Goal: Complete application form

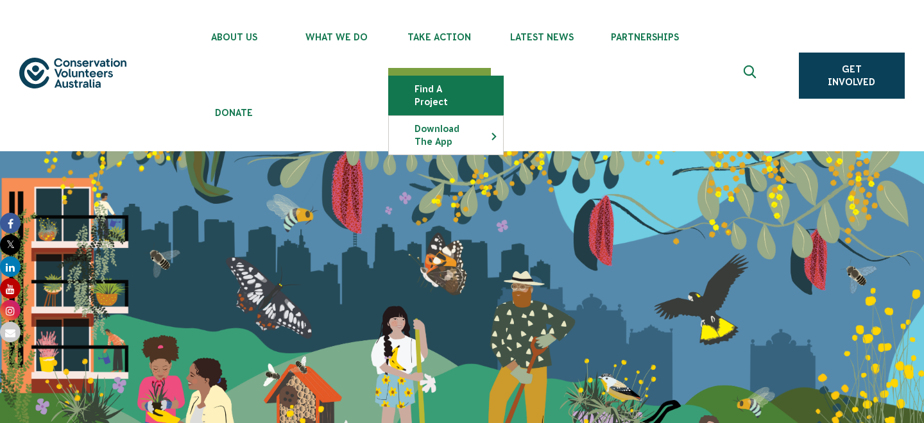
click at [481, 89] on link "Find a project" at bounding box center [446, 95] width 114 height 38
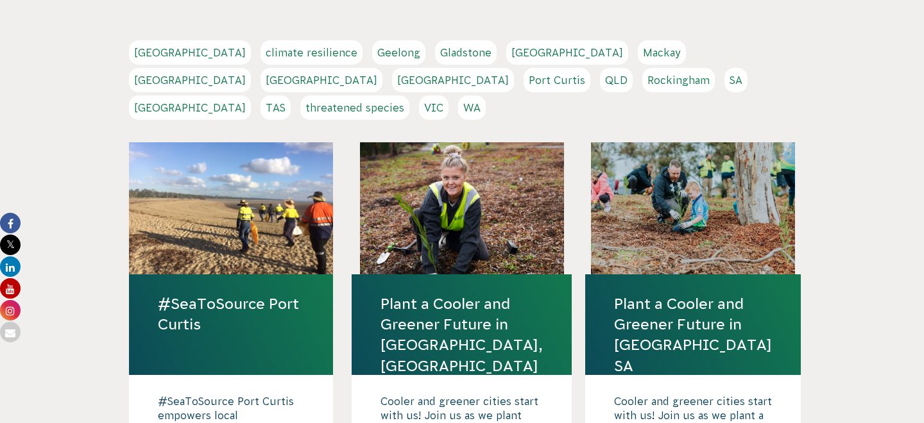
scroll to position [377, 0]
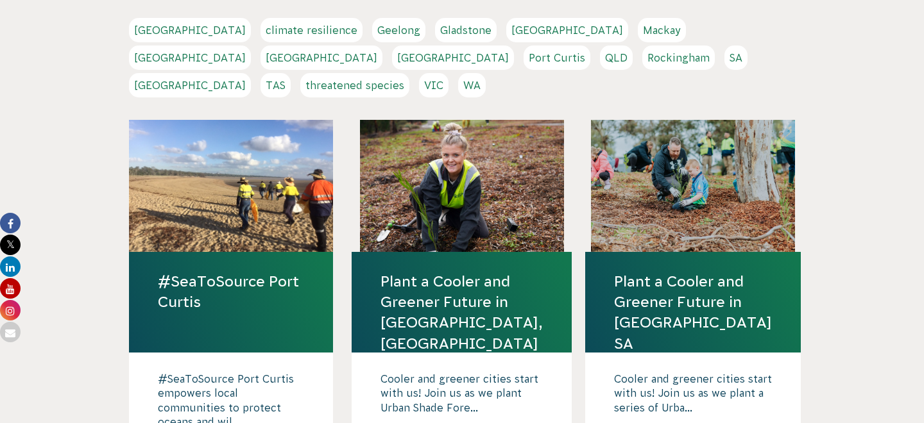
click at [251, 46] on link "Melbourne" at bounding box center [190, 58] width 122 height 24
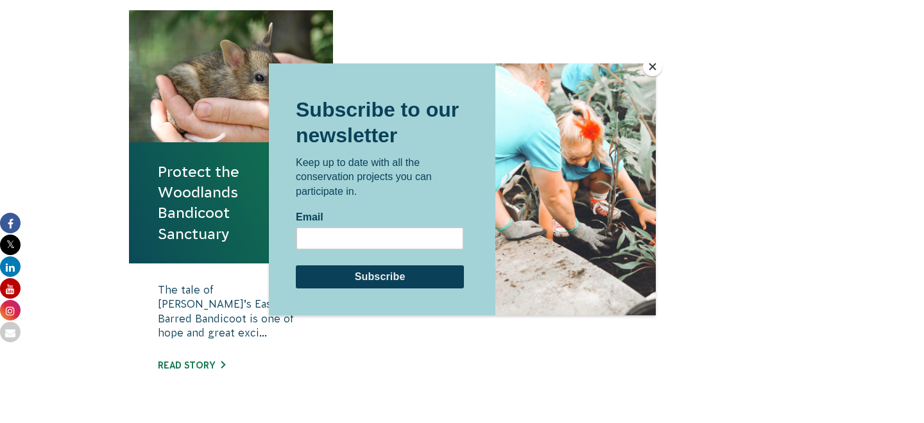
scroll to position [560, 0]
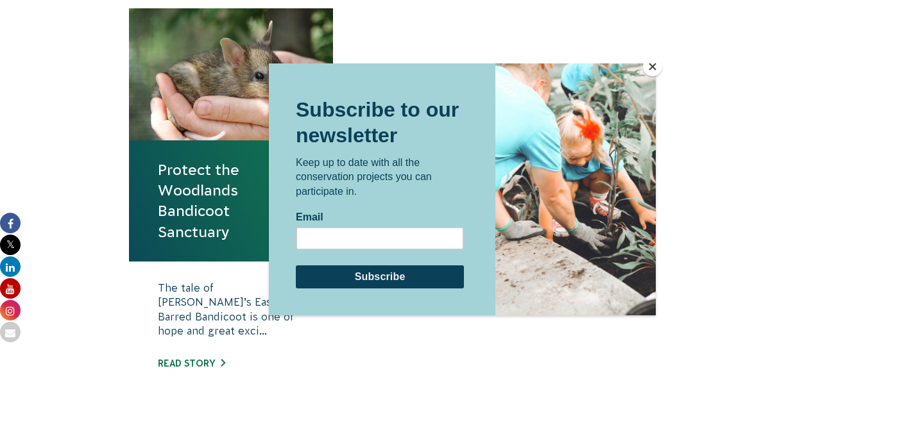
click at [653, 66] on button "Close" at bounding box center [652, 66] width 19 height 19
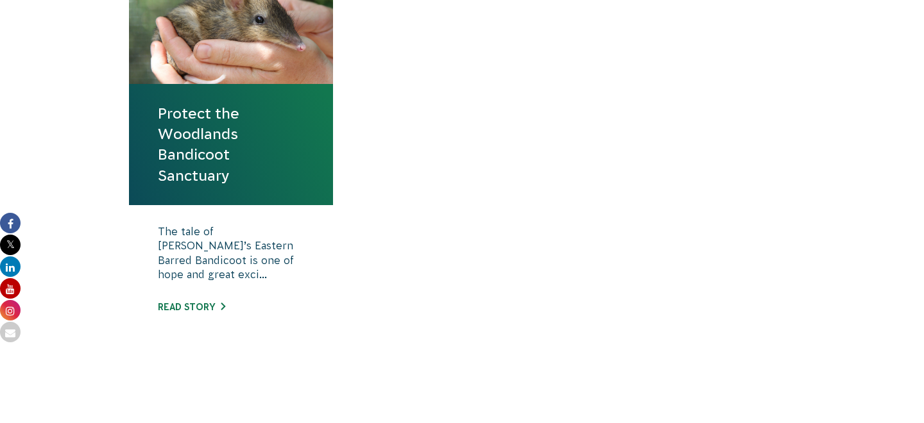
scroll to position [622, 0]
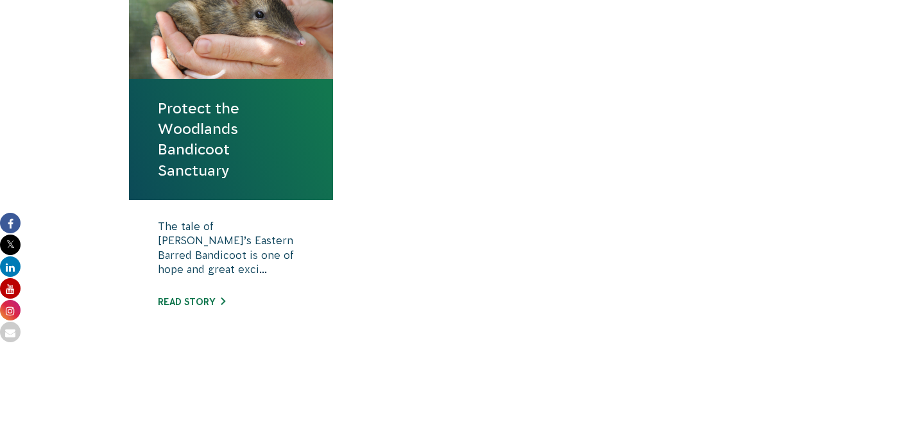
click at [209, 175] on link "Protect the Woodlands Bandicoot Sanctuary" at bounding box center [231, 139] width 146 height 83
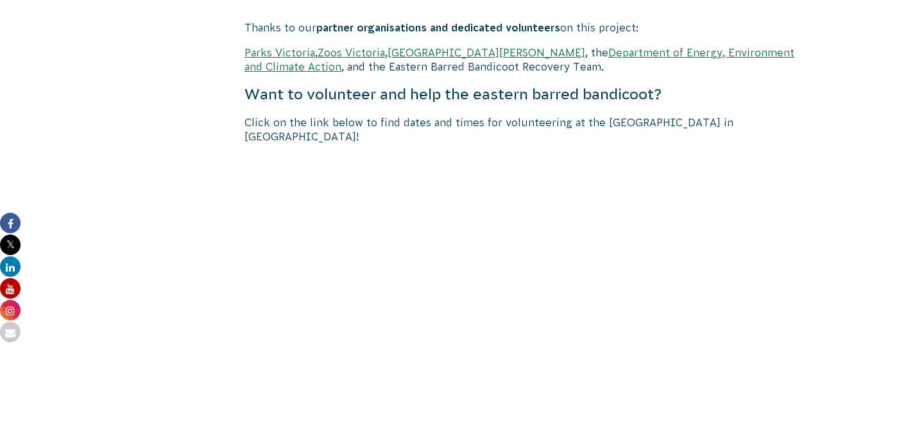
scroll to position [2432, 0]
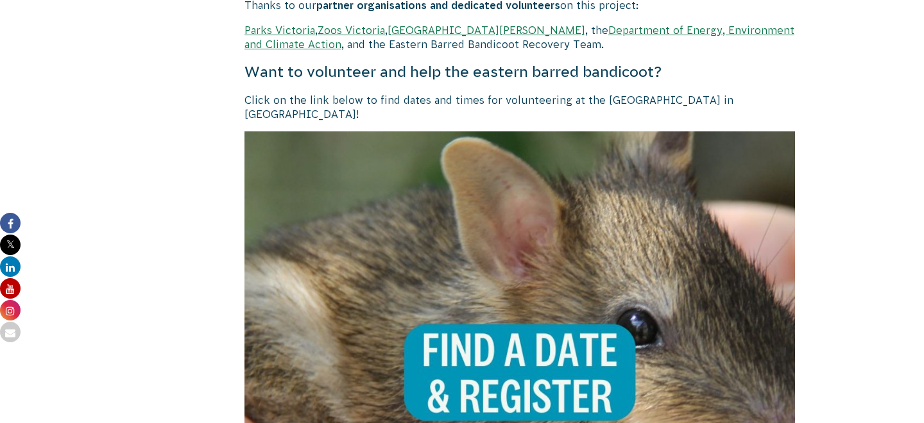
click at [523, 325] on img at bounding box center [519, 406] width 550 height 550
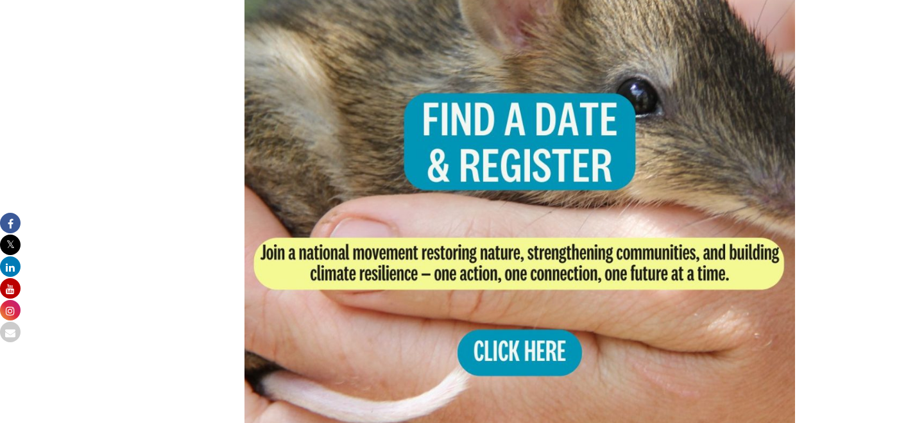
scroll to position [2739, 0]
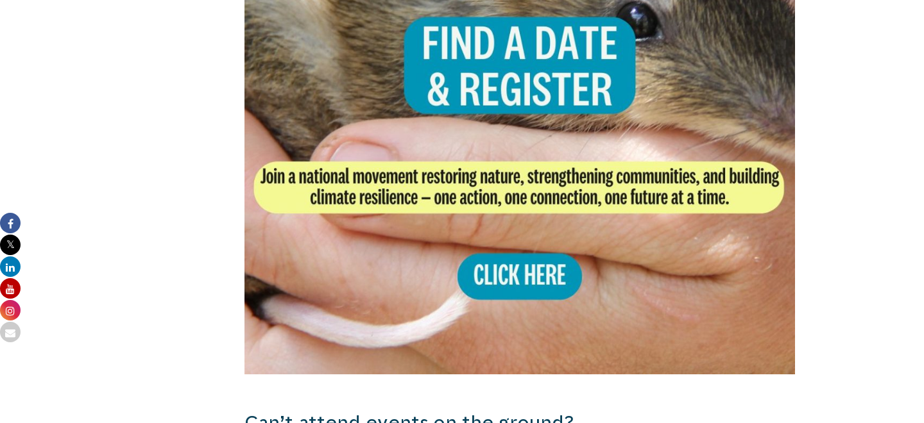
click at [533, 257] on img at bounding box center [519, 99] width 550 height 550
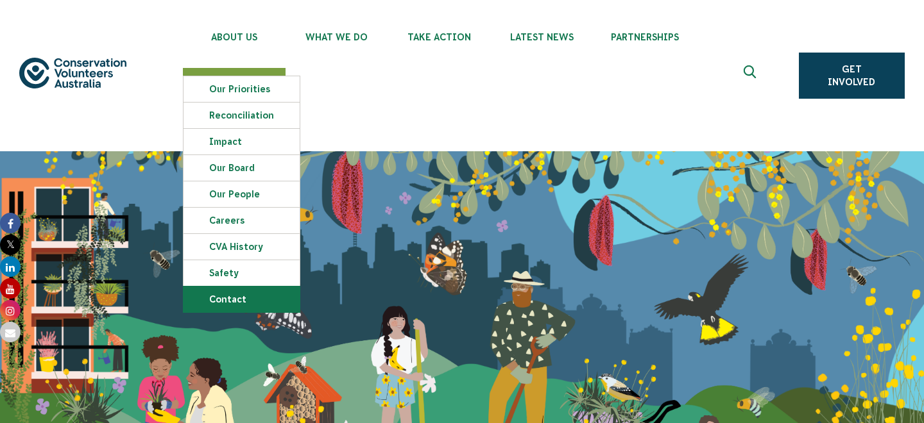
click at [256, 307] on link "Contact" at bounding box center [241, 300] width 116 height 26
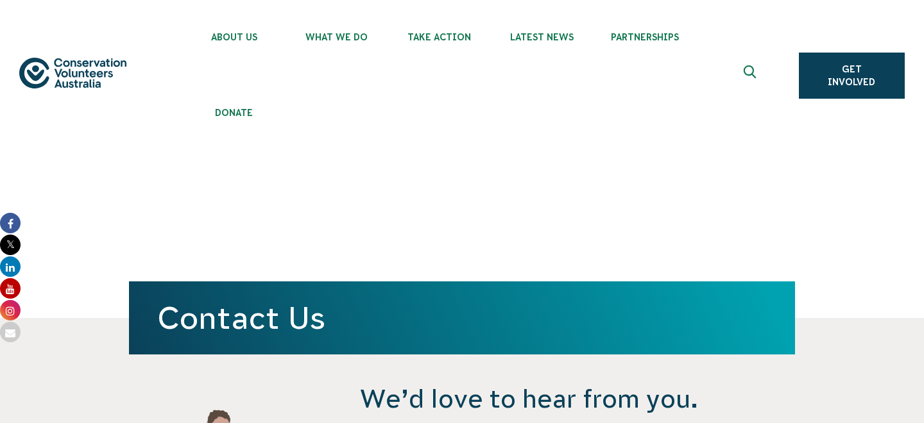
scroll to position [414, 0]
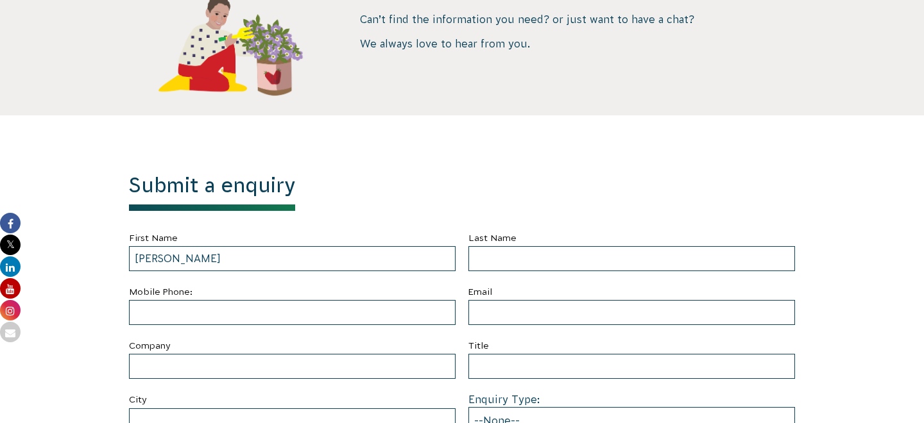
type input "[PERSON_NAME]"
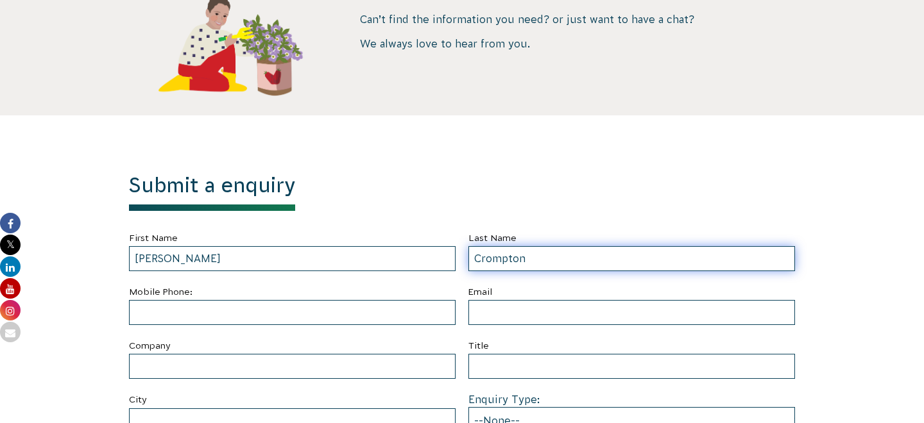
type input "Crompton"
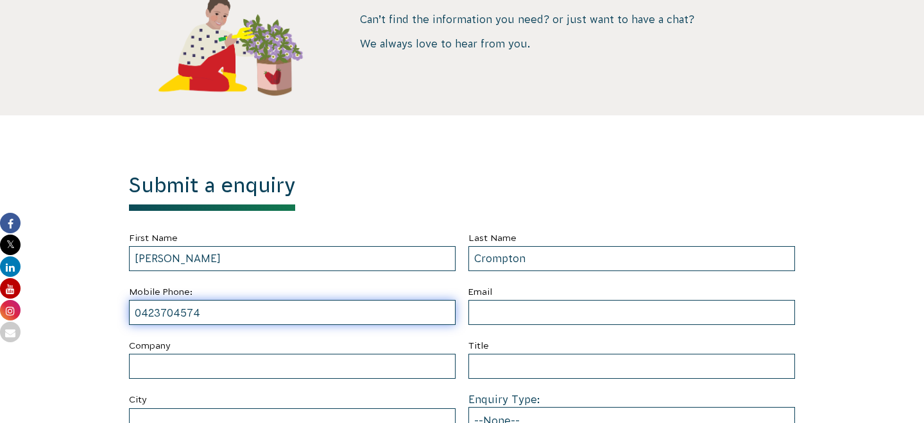
type input "0423704574"
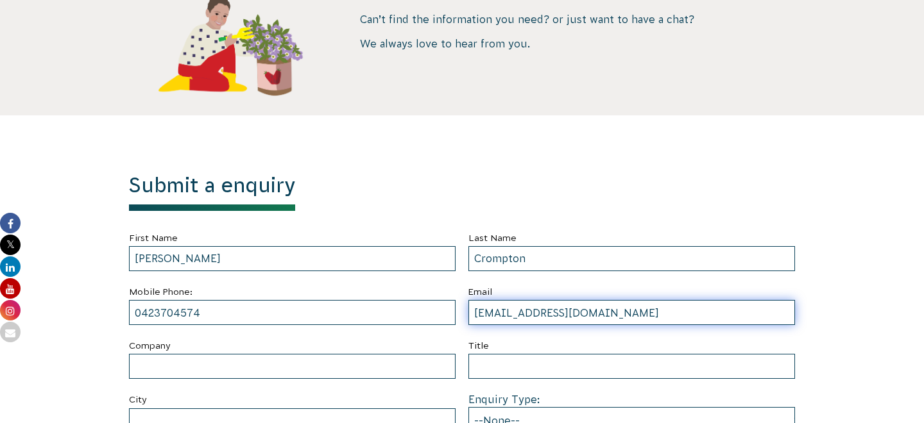
type input "[EMAIL_ADDRESS][DOMAIN_NAME]"
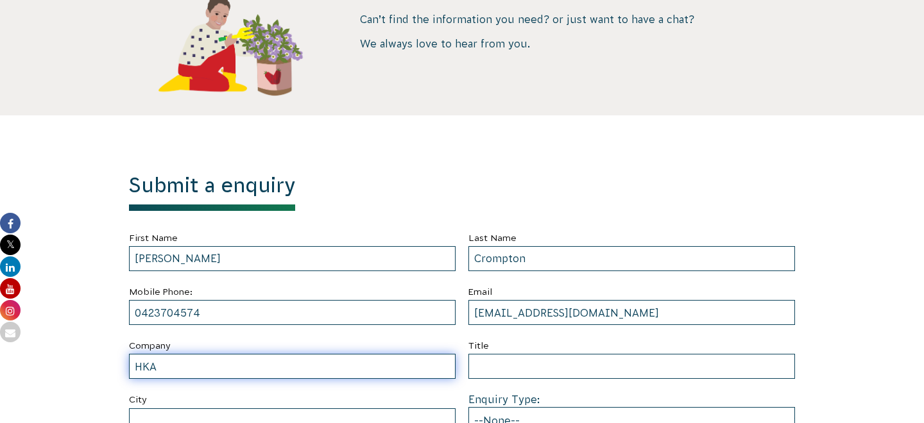
type input "HKA"
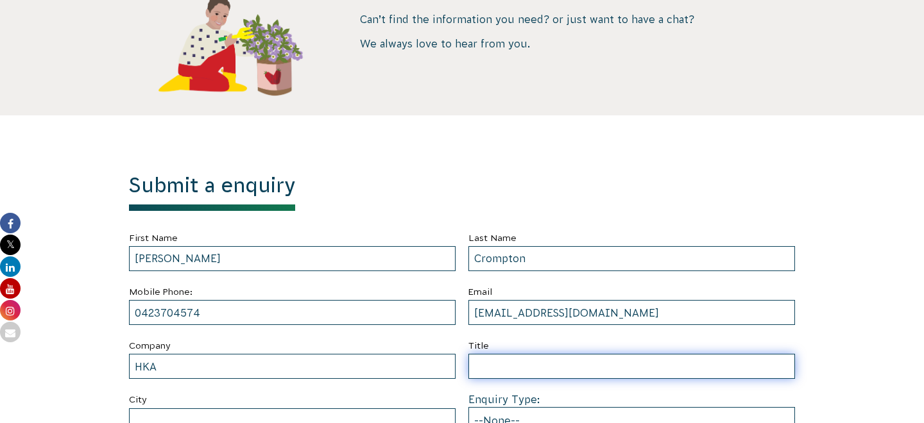
type input "C"
type input "Snr Consultant"
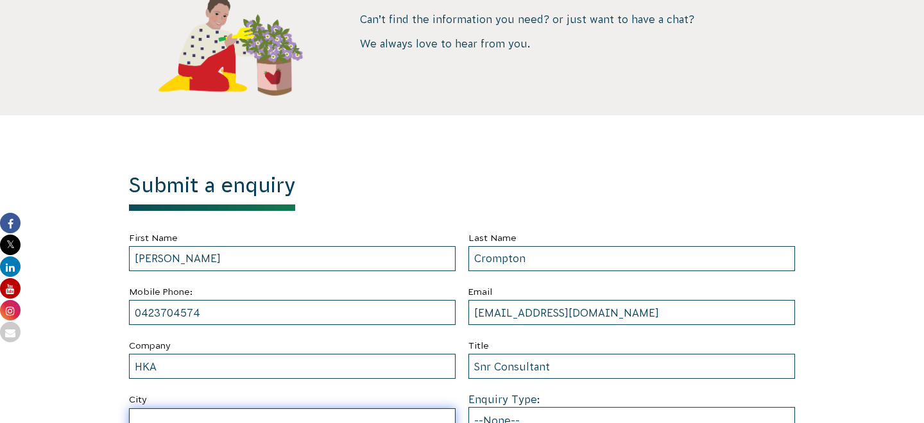
scroll to position [417, 0]
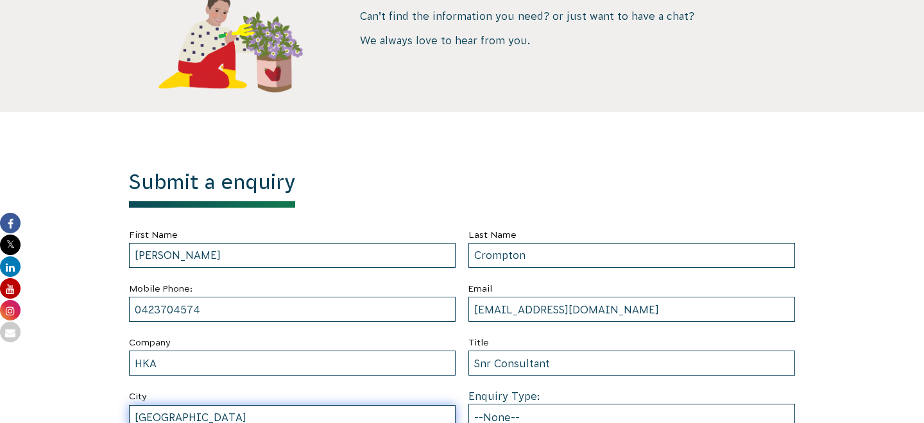
type input "Coburg"
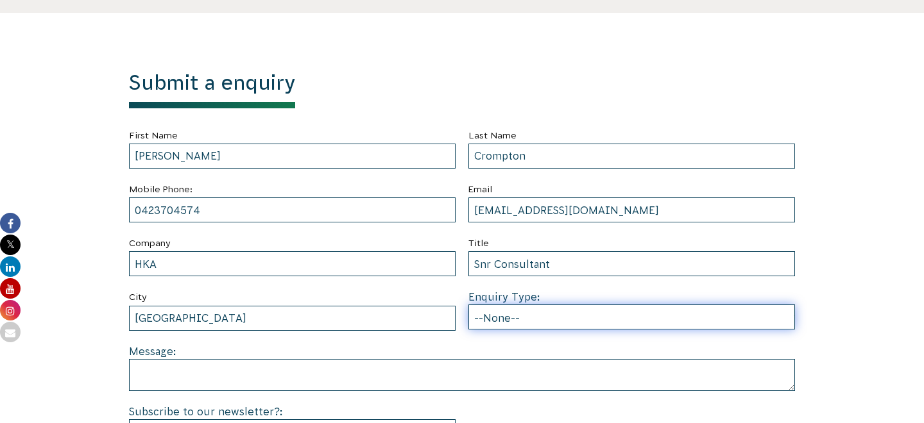
scroll to position [566, 0]
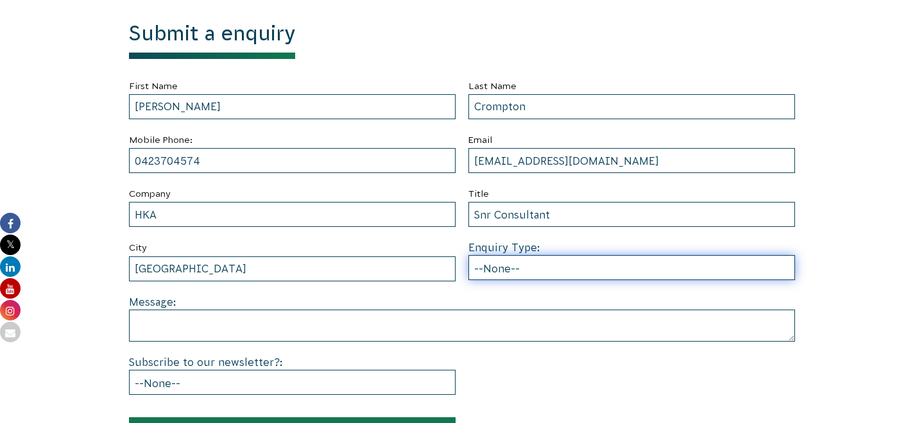
click at [512, 276] on select "--None-- Partnering on conservation and community projects Financial sponsorshi…" at bounding box center [631, 267] width 326 height 25
select select "Partnering on conservation and community projects"
click at [468, 255] on select "--None-- Partnering on conservation and community projects Financial sponsorshi…" at bounding box center [631, 267] width 326 height 25
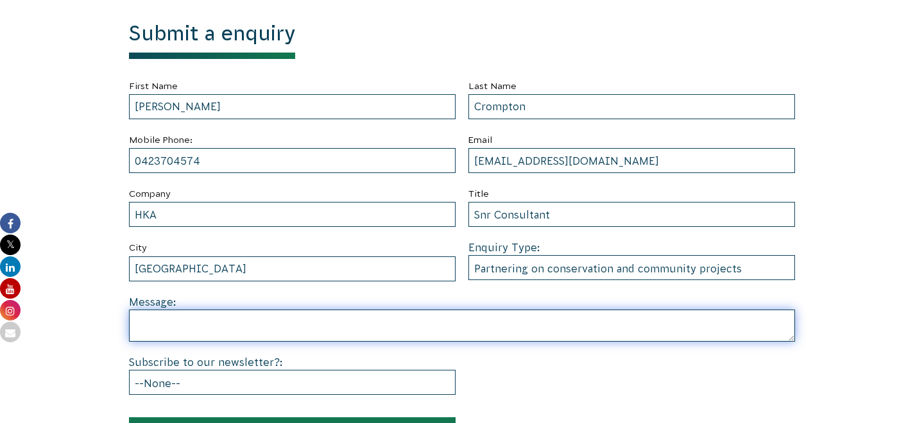
click at [357, 328] on textarea at bounding box center [462, 326] width 666 height 32
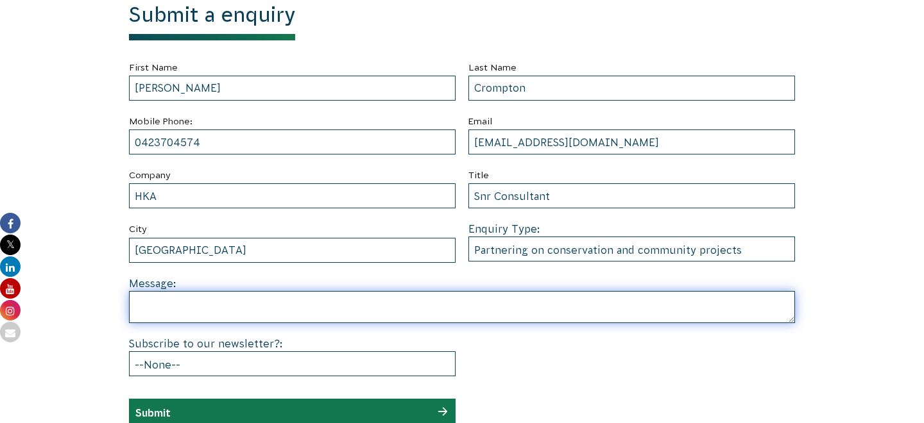
scroll to position [593, 0]
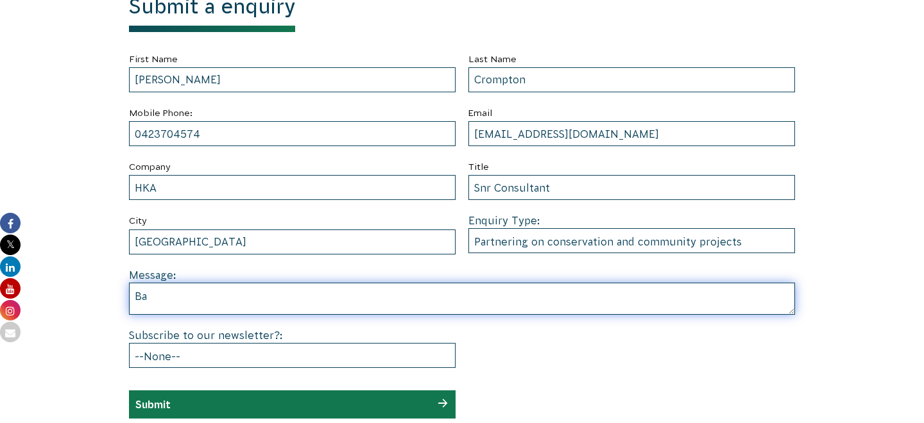
type textarea "B"
type textarea "Eastern Barred Bandicoot, Woodlands Historic Park"
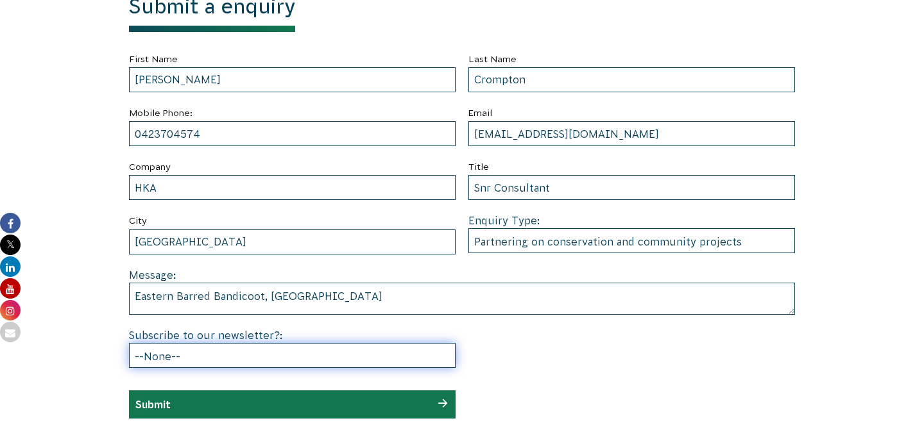
click at [305, 355] on select "--None-- Yes No" at bounding box center [292, 355] width 326 height 25
select select "Yes"
click at [129, 343] on select "--None-- Yes No" at bounding box center [292, 355] width 326 height 25
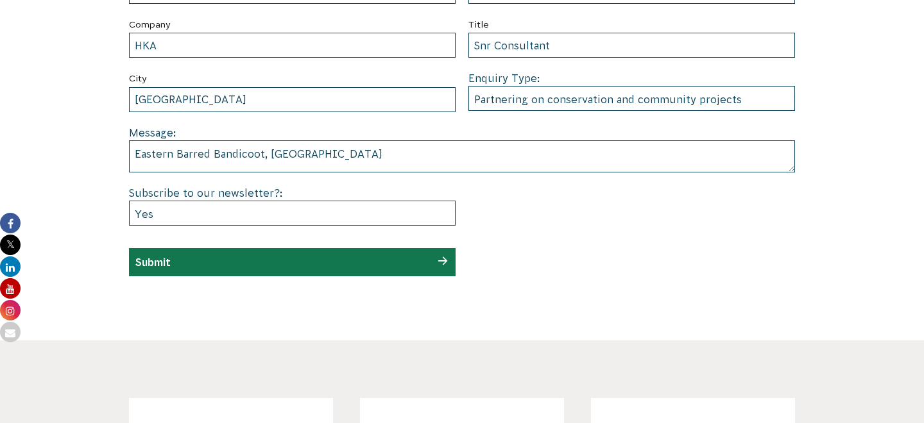
scroll to position [790, 0]
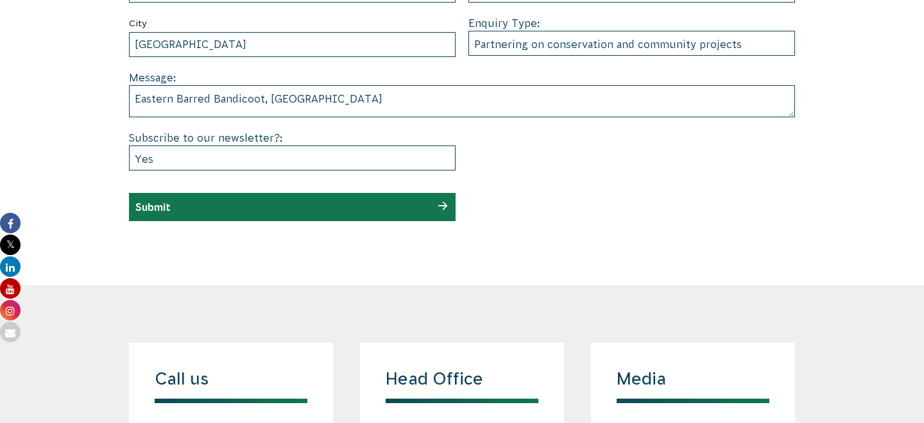
click at [330, 207] on div "Submit" at bounding box center [292, 207] width 326 height 28
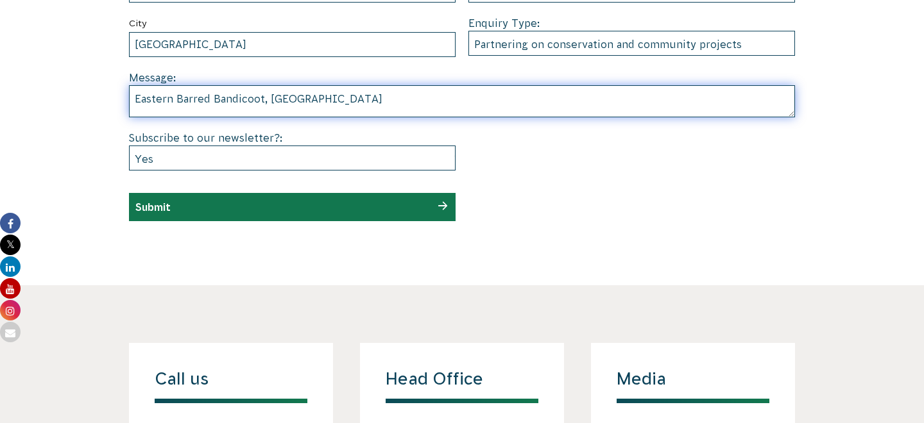
drag, startPoint x: 421, startPoint y: 96, endPoint x: 275, endPoint y: 96, distance: 146.9
click at [275, 96] on textarea "Eastern Barred Bandicoot, Woodlands Historic Park" at bounding box center [462, 101] width 666 height 32
click at [396, 103] on textarea "Eastern Barred Bandicoot, Woodlands Historic Park" at bounding box center [462, 101] width 666 height 32
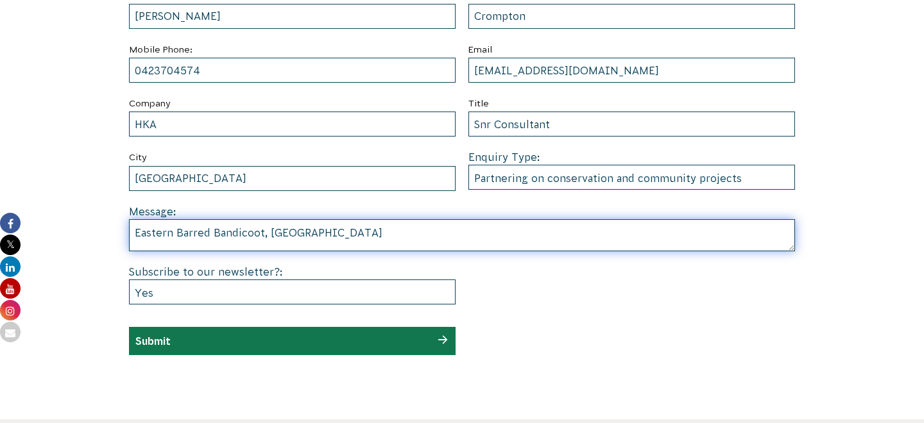
scroll to position [645, 0]
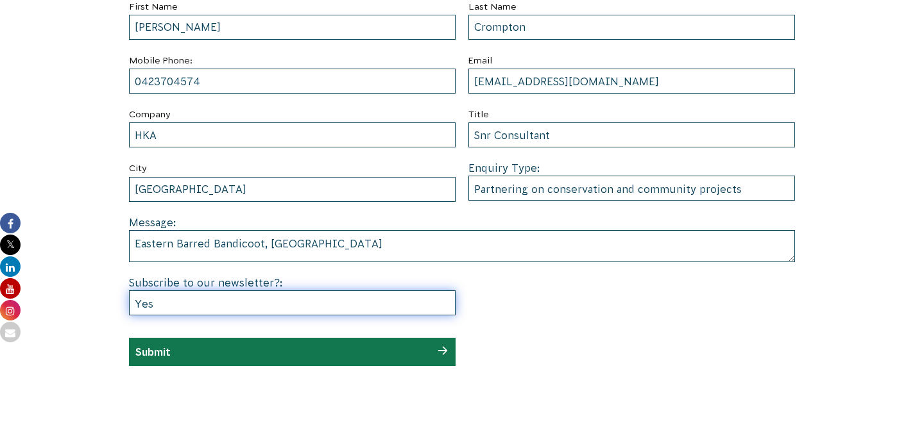
click at [330, 313] on select "--None-- Yes No" at bounding box center [292, 303] width 326 height 25
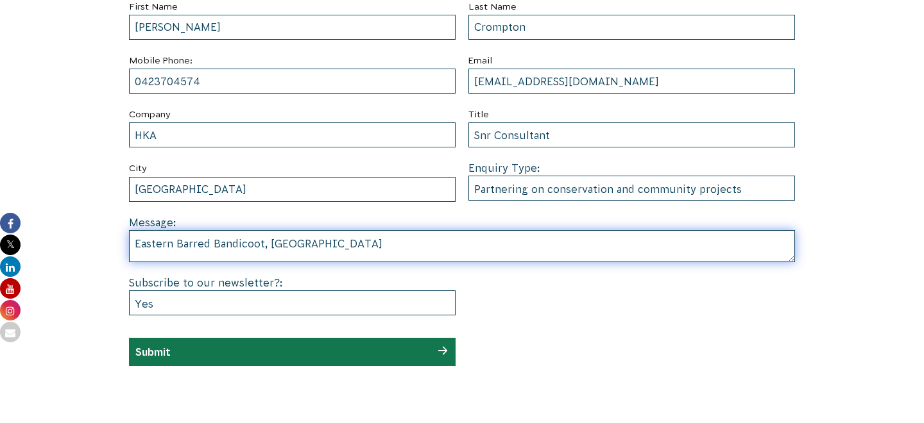
click at [376, 237] on textarea "Eastern Barred Bandicoot, Woodlands Historic Park" at bounding box center [462, 246] width 666 height 32
click at [136, 244] on textarea "Eastern Barred Bandicoot, Woodlands Historic Park" at bounding box center [462, 246] width 666 height 32
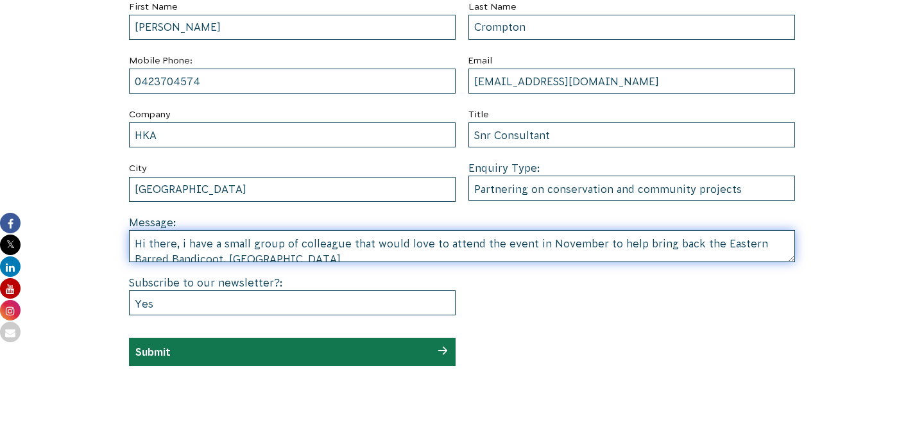
click at [229, 255] on textarea "Hi there, i have a small group of colleague that would love to attend the event…" at bounding box center [462, 246] width 666 height 32
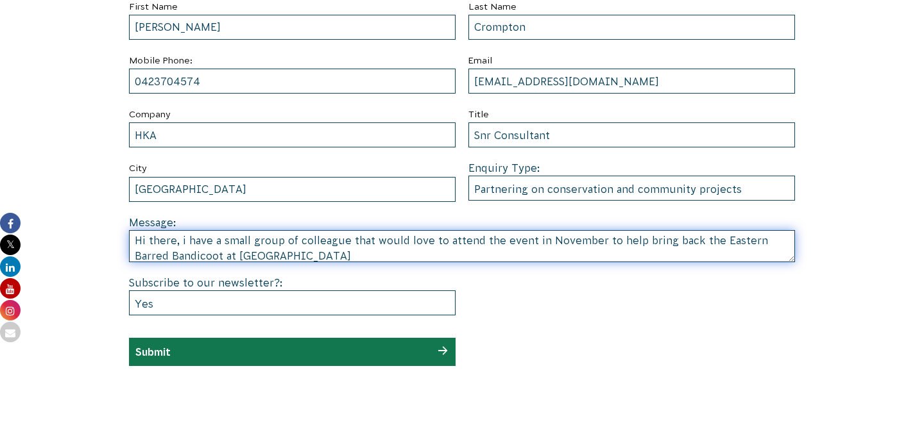
click at [375, 253] on textarea "Hi there, i have a small group of colleague that would love to attend the event…" at bounding box center [462, 246] width 666 height 32
click at [647, 245] on textarea "Hi there, i have a small group of colleague that would love to attend the event…" at bounding box center [462, 246] width 666 height 32
click at [643, 258] on textarea "Hi there, i have a small group of colleague that would love to attend the event…" at bounding box center [462, 246] width 666 height 32
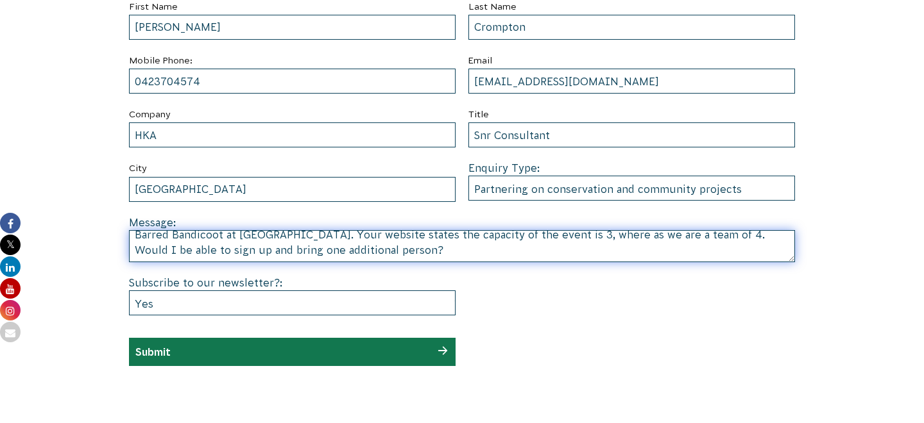
scroll to position [26, 0]
click at [459, 253] on textarea "Hi there, i have a small group of colleague that would love to attend the event…" at bounding box center [462, 246] width 666 height 32
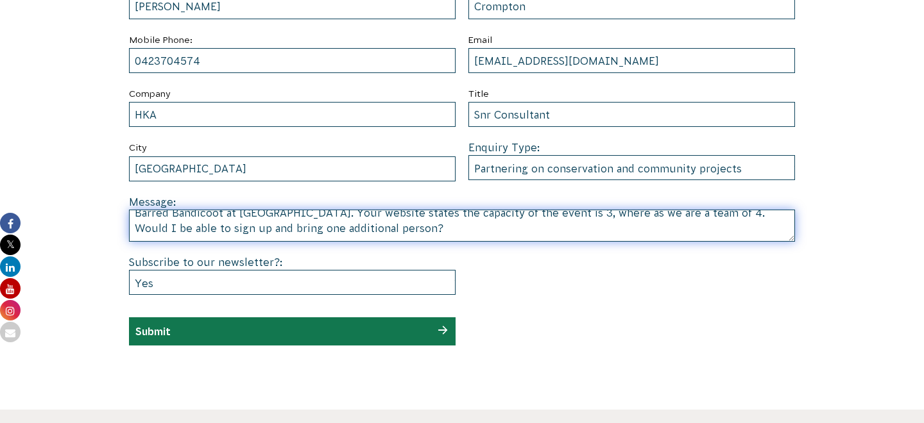
scroll to position [668, 0]
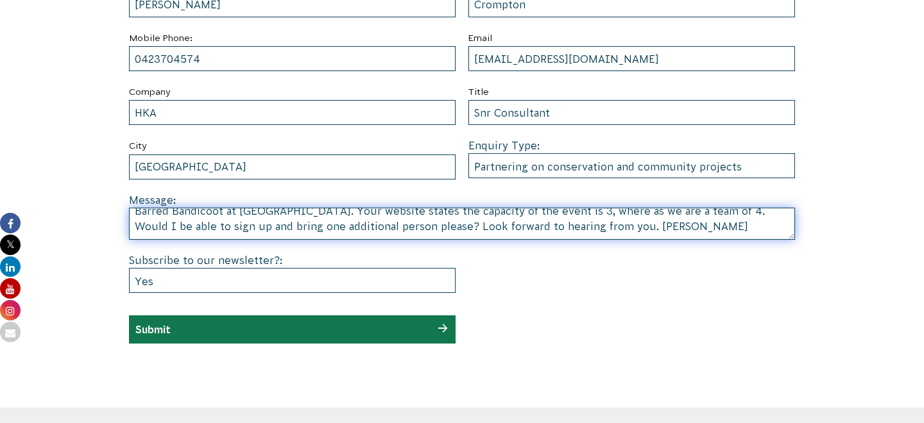
type textarea "Hi there, i have a small group of colleague that would love to attend the event…"
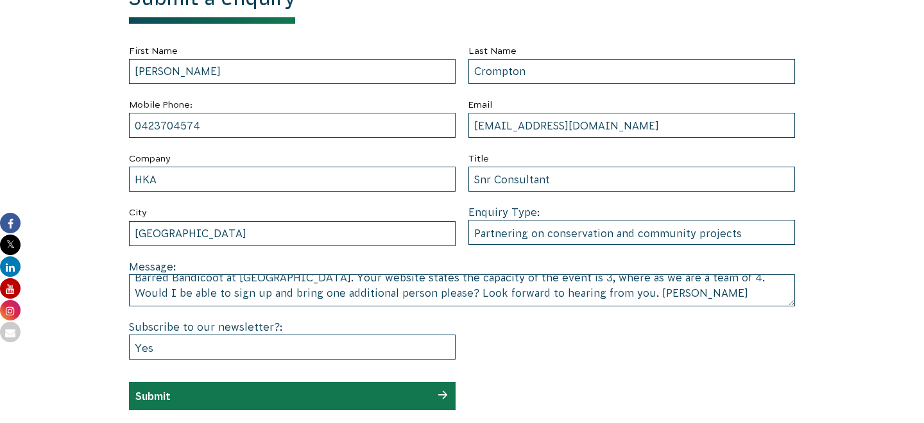
scroll to position [598, 0]
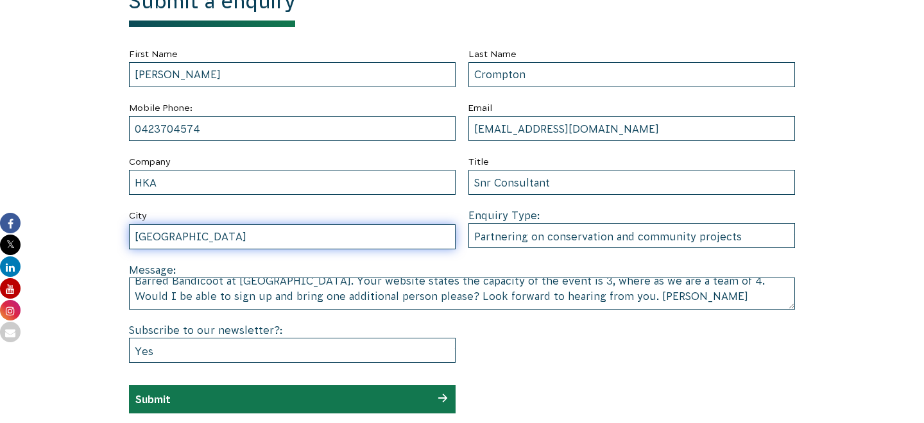
click at [285, 241] on input "Coburg" at bounding box center [292, 236] width 326 height 25
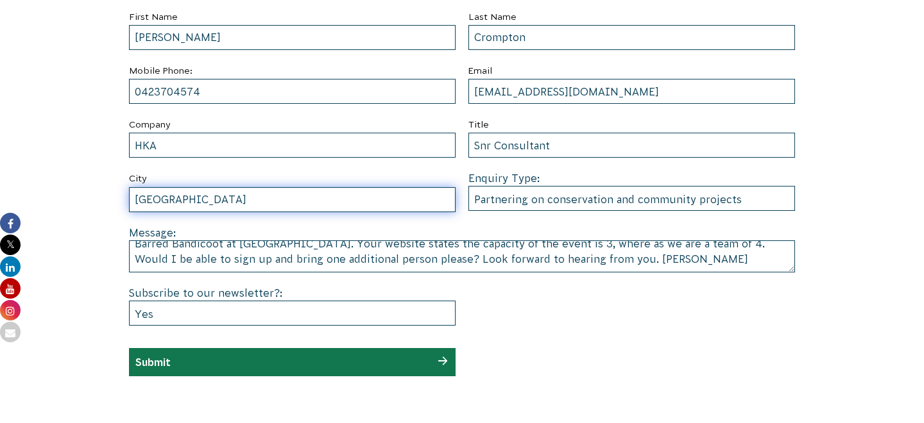
scroll to position [648, 0]
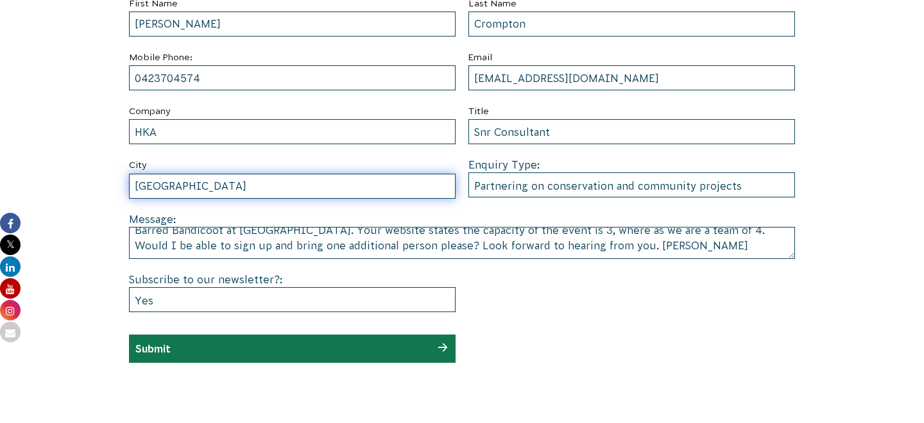
type input "Melbourne"
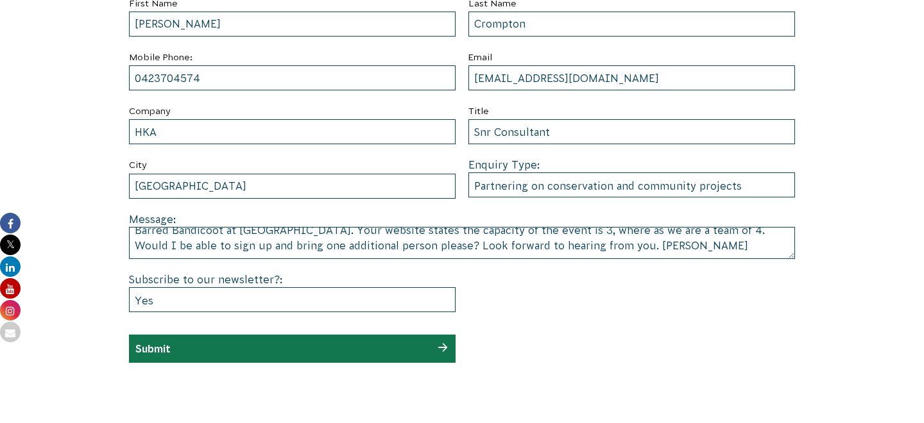
click at [203, 344] on div "Submit" at bounding box center [292, 349] width 326 height 28
click at [198, 354] on div "Submit" at bounding box center [292, 349] width 326 height 28
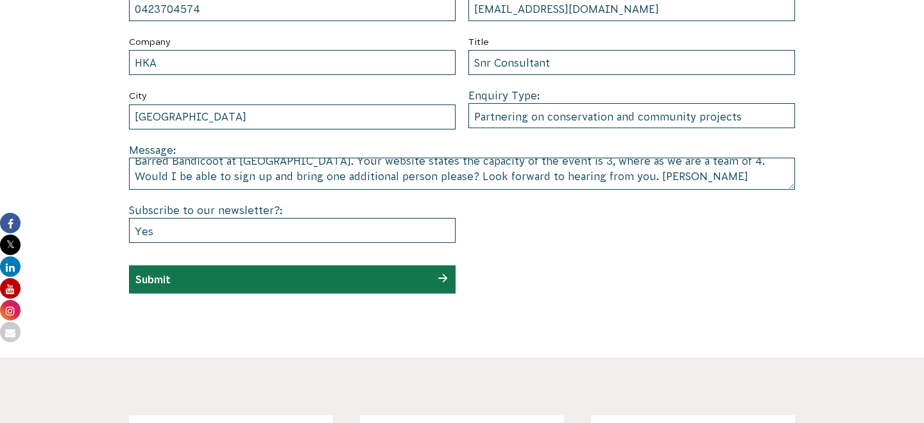
scroll to position [704, 0]
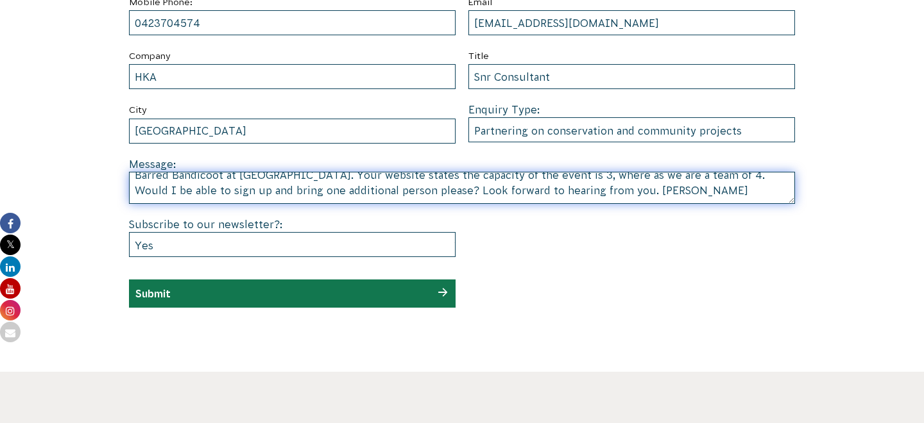
click at [552, 185] on textarea "Hi there, i have a small group of colleague that would love to attend the event…" at bounding box center [462, 188] width 666 height 32
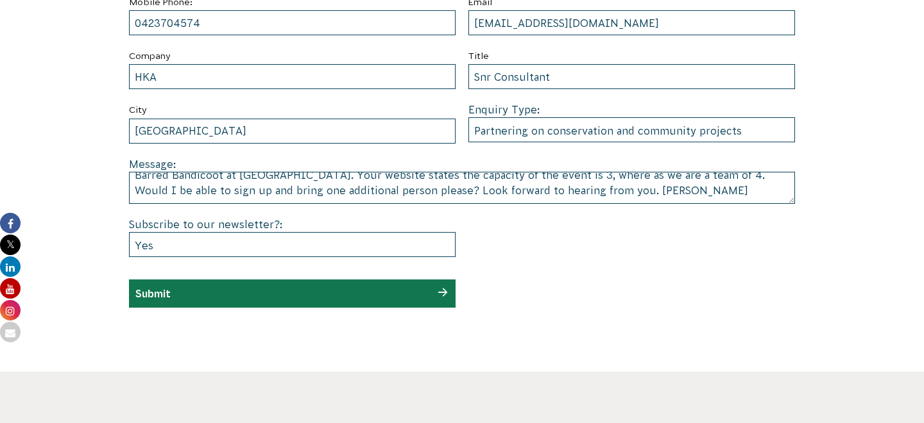
click at [508, 267] on div at bounding box center [565, 244] width 195 height 54
click at [360, 290] on div "Submit" at bounding box center [292, 294] width 326 height 28
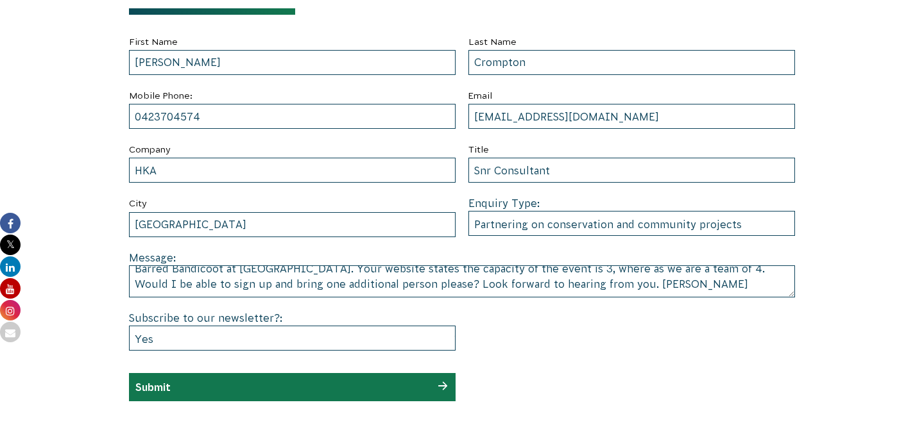
scroll to position [611, 0]
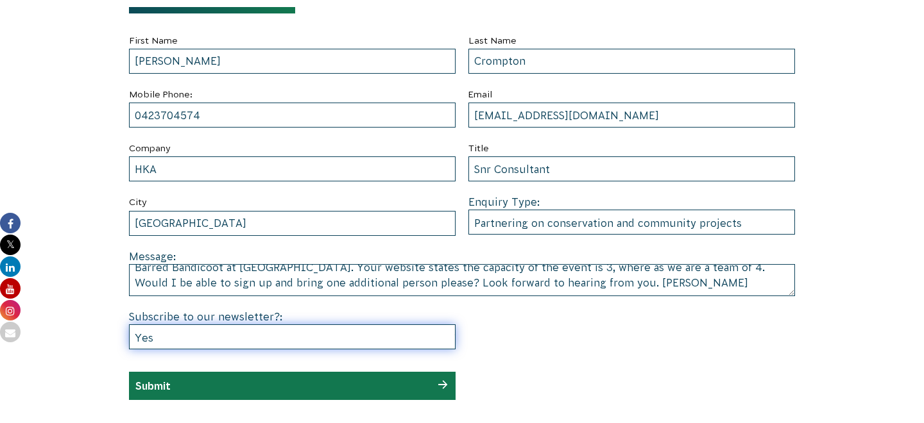
click at [397, 341] on select "--None-- Yes No" at bounding box center [292, 337] width 326 height 25
click at [129, 325] on select "--None-- Yes No" at bounding box center [292, 337] width 326 height 25
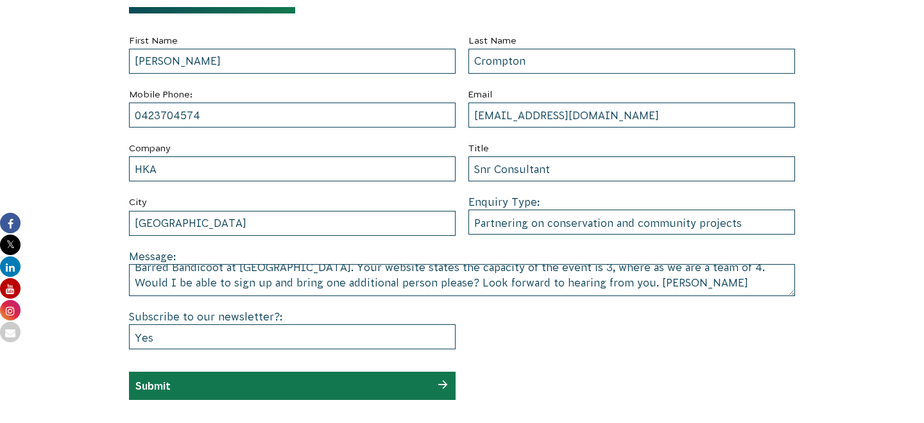
click at [320, 386] on div "Submit" at bounding box center [292, 386] width 326 height 28
click at [290, 387] on div "Submit" at bounding box center [292, 386] width 326 height 28
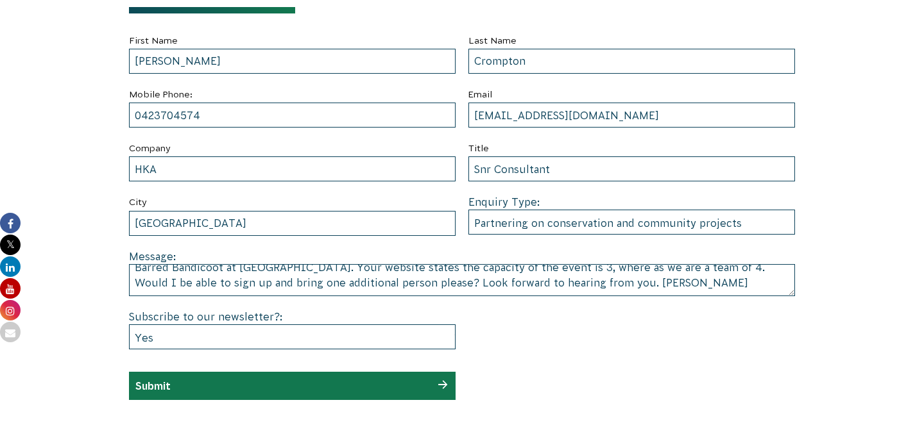
click at [162, 384] on input "Submit" at bounding box center [152, 386] width 35 height 12
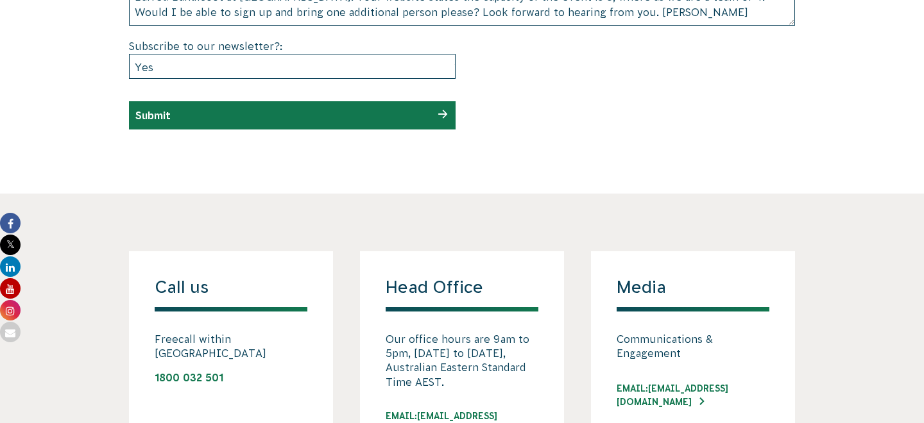
scroll to position [827, 0]
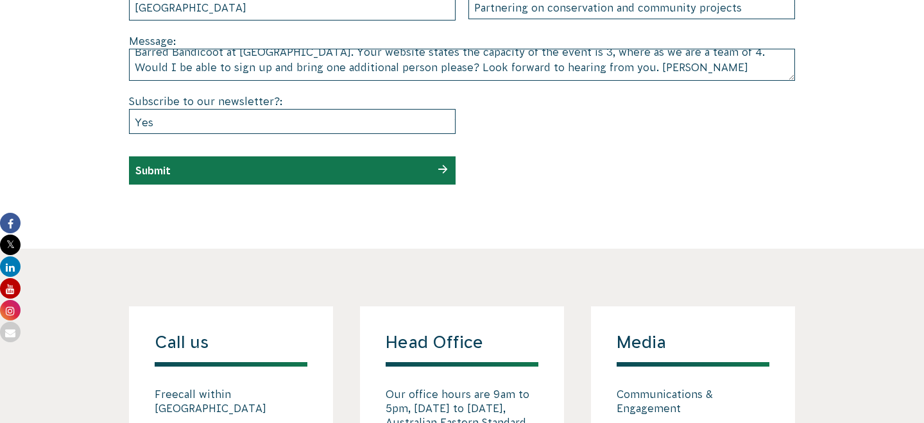
click at [217, 178] on div "Submit" at bounding box center [292, 171] width 326 height 28
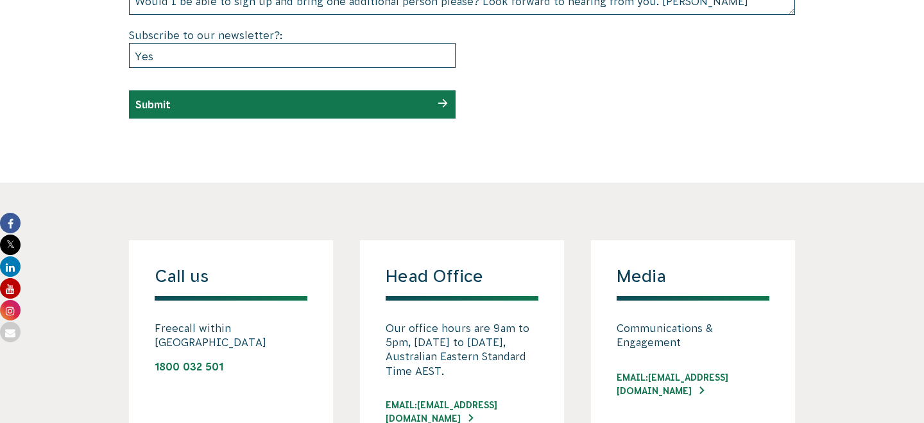
scroll to position [936, 0]
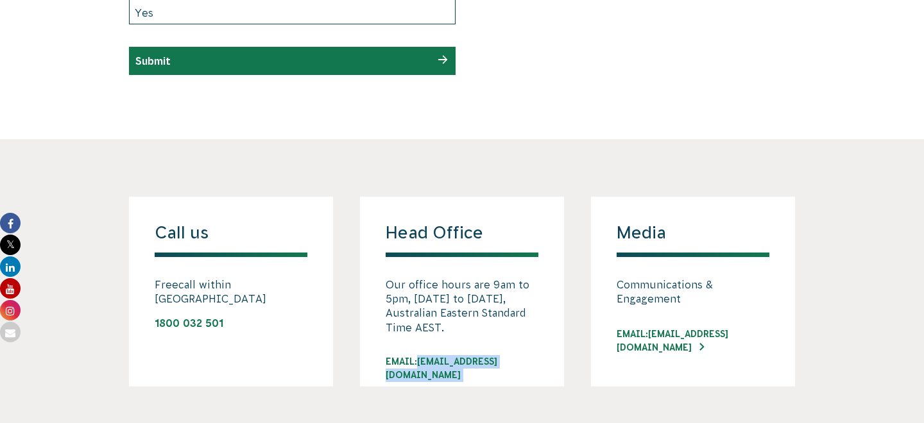
drag, startPoint x: 534, startPoint y: 360, endPoint x: 421, endPoint y: 361, distance: 112.9
click at [421, 361] on div "EMAIL: INFO@CVA.ORG.AU" at bounding box center [461, 371] width 153 height 33
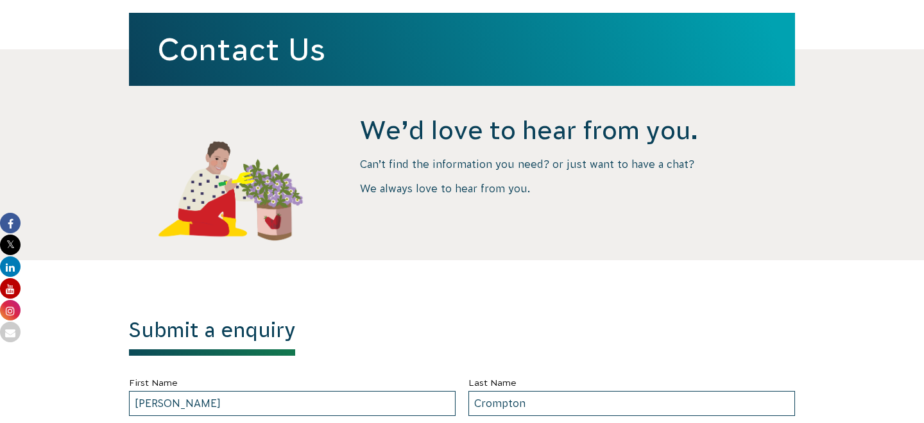
scroll to position [0, 0]
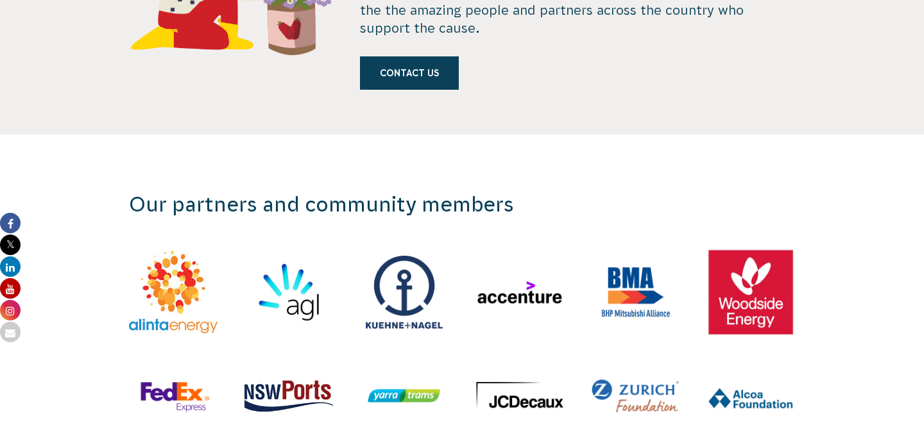
scroll to position [1237, 0]
